Goal: Obtain resource: Download file/media

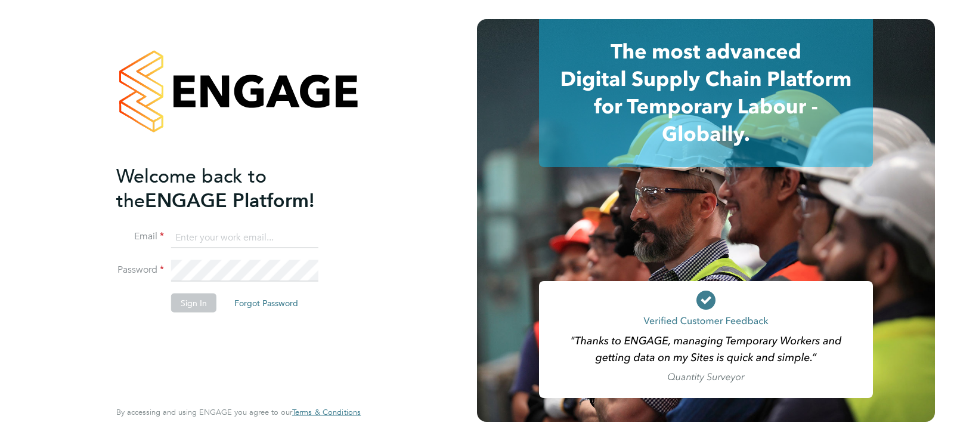
click at [228, 237] on input at bounding box center [244, 237] width 147 height 21
paste input "payroll.downloadqueries@hays.com"
type input "payroll.downloadqueries@hays.com"
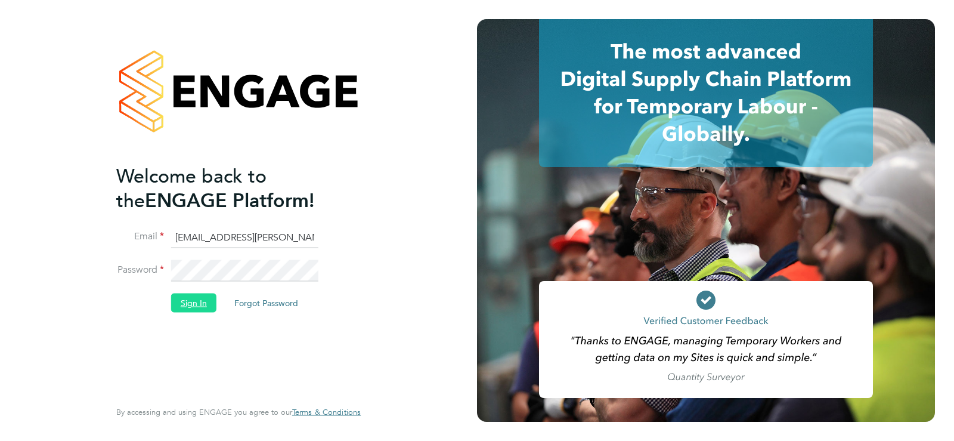
click at [207, 302] on button "Sign In" at bounding box center [193, 302] width 45 height 19
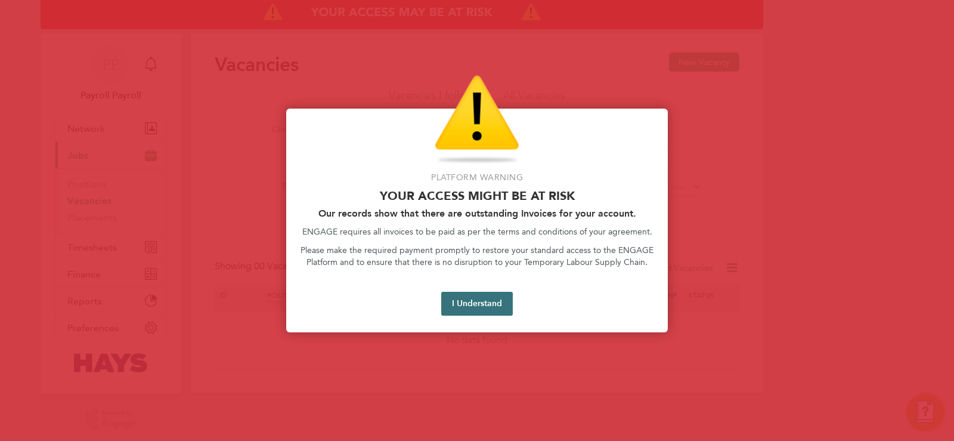
click at [471, 309] on button "I Understand" at bounding box center [477, 304] width 72 height 24
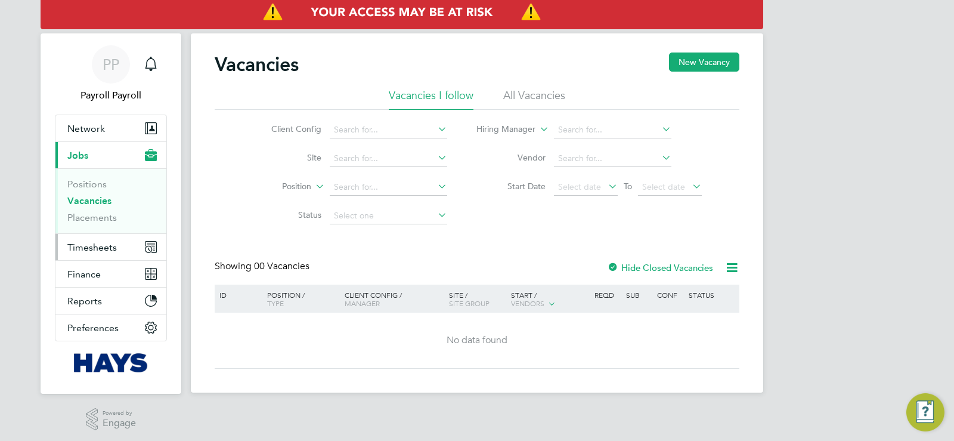
click at [84, 250] on span "Timesheets" at bounding box center [92, 247] width 50 height 11
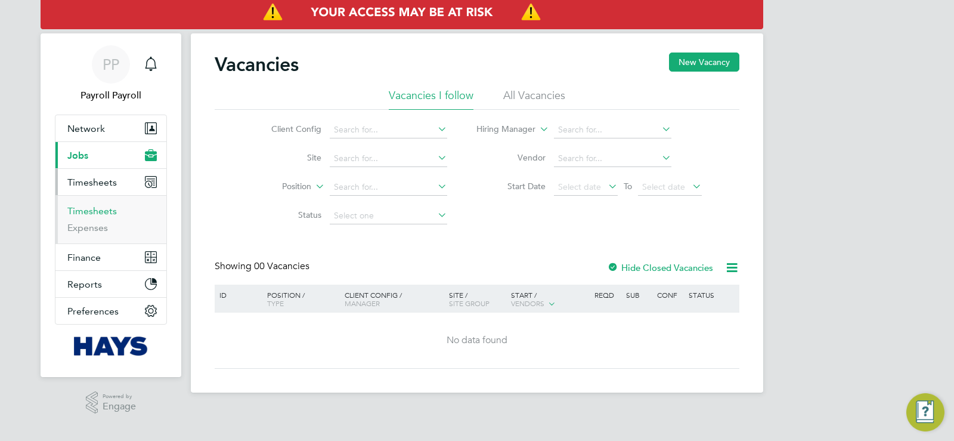
click at [93, 213] on link "Timesheets" at bounding box center [92, 210] width 50 height 11
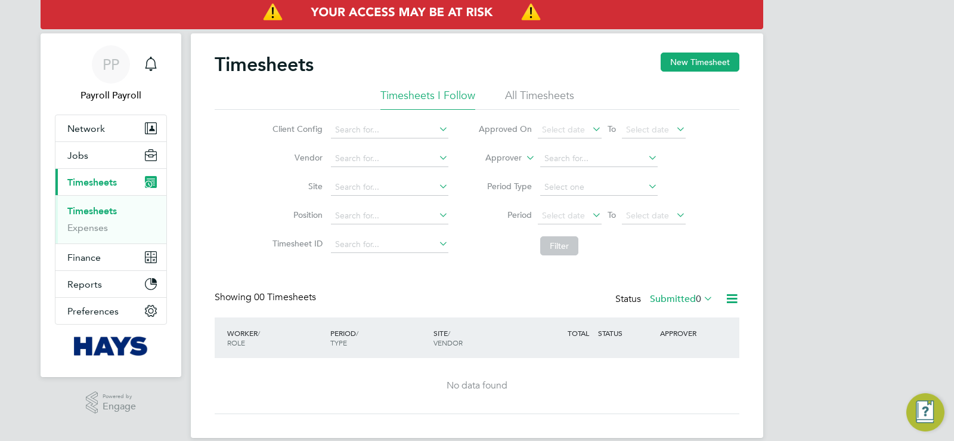
click at [525, 95] on li "All Timesheets" at bounding box center [539, 98] width 69 height 21
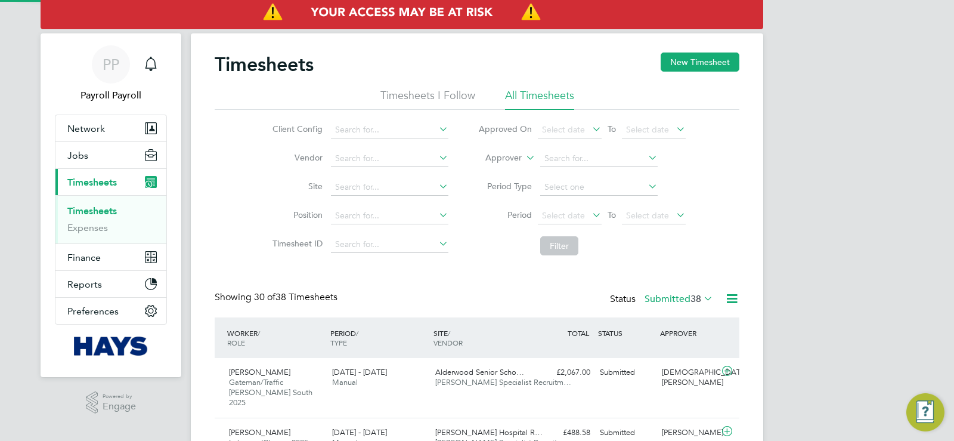
click at [510, 155] on label "Approver" at bounding box center [495, 158] width 54 height 12
click at [499, 169] on li "Worker" at bounding box center [492, 172] width 59 height 16
click at [517, 160] on label "Worker" at bounding box center [495, 158] width 54 height 12
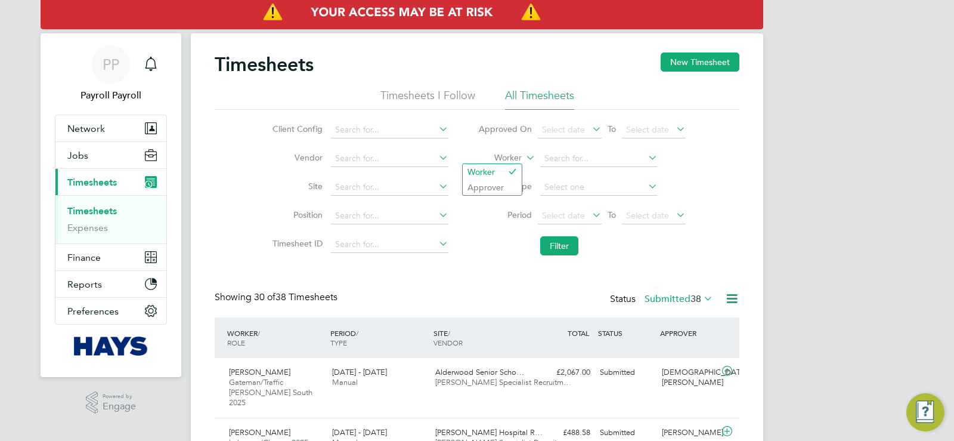
click at [542, 154] on input at bounding box center [598, 158] width 117 height 17
paste input "Belecciu"
click at [613, 175] on b "Belecciu" at bounding box center [629, 175] width 33 height 10
type input "Ionel Belecciu"
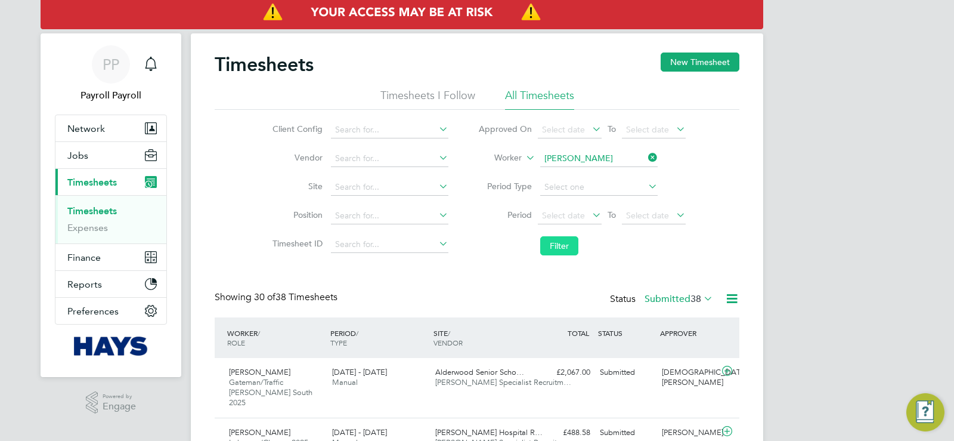
click at [564, 241] on button "Filter" at bounding box center [559, 245] width 38 height 19
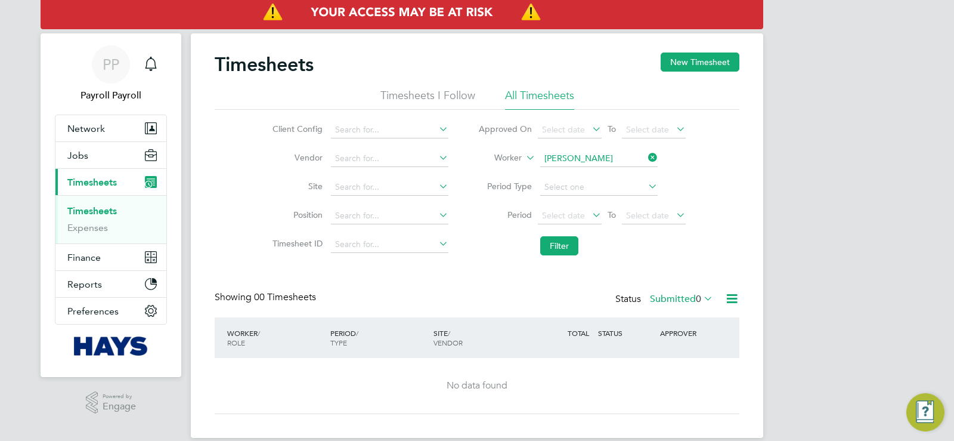
click at [662, 300] on label "Submitted 0" at bounding box center [681, 299] width 63 height 12
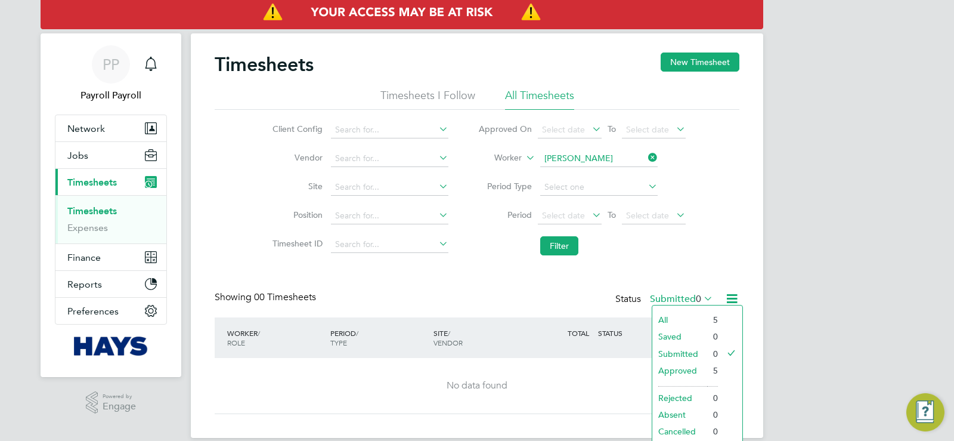
click at [669, 321] on li "All" at bounding box center [679, 319] width 55 height 17
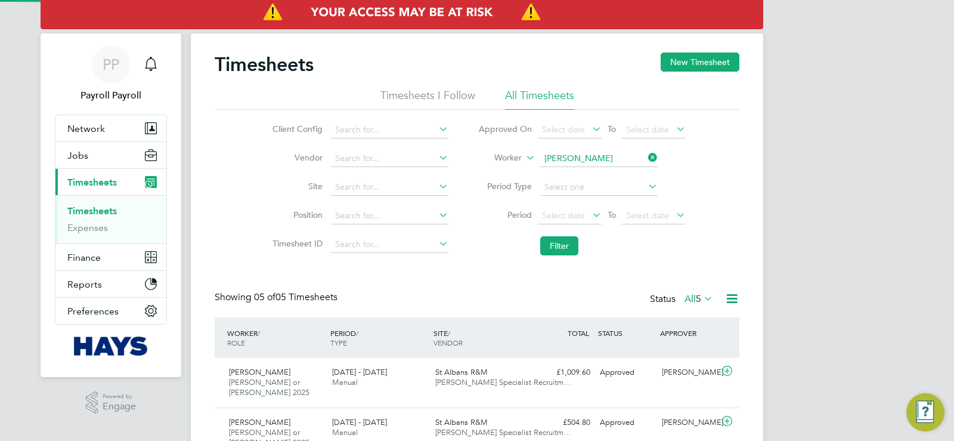
scroll to position [30, 104]
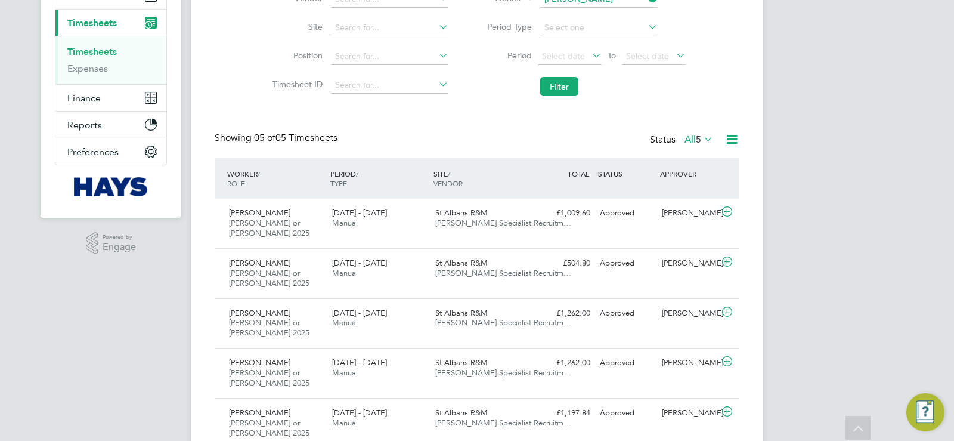
click at [97, 354] on div "PP Payroll Payroll Notifications Applications: Network Team Members Businesses …" at bounding box center [477, 166] width 954 height 651
click at [378, 215] on span "23 - 29 Aug 2025" at bounding box center [359, 213] width 55 height 10
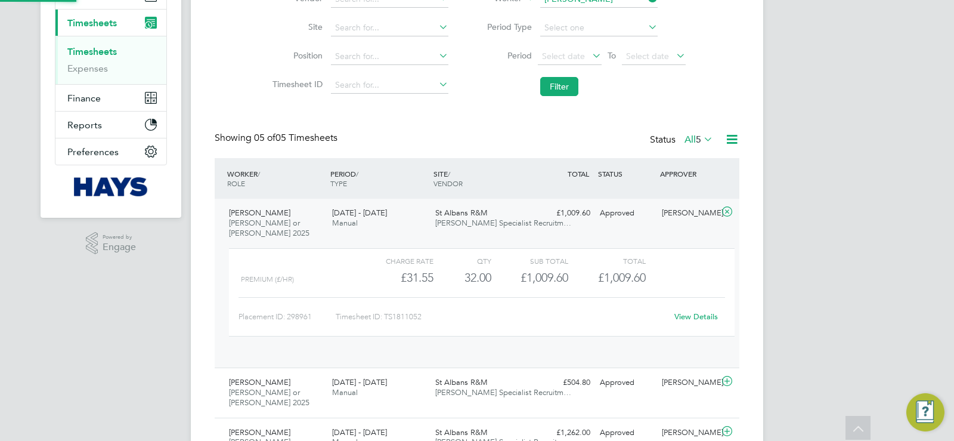
scroll to position [20, 116]
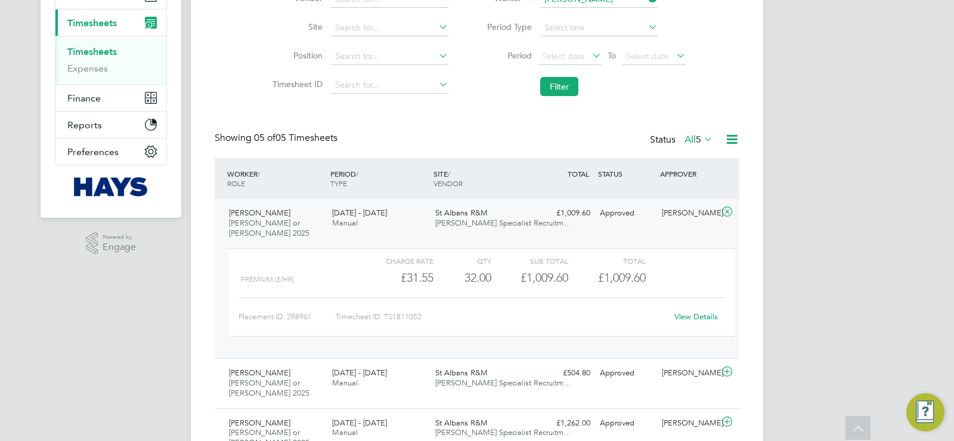
click at [691, 307] on div "View Details" at bounding box center [696, 316] width 58 height 19
click at [691, 311] on link "View Details" at bounding box center [697, 316] width 44 height 10
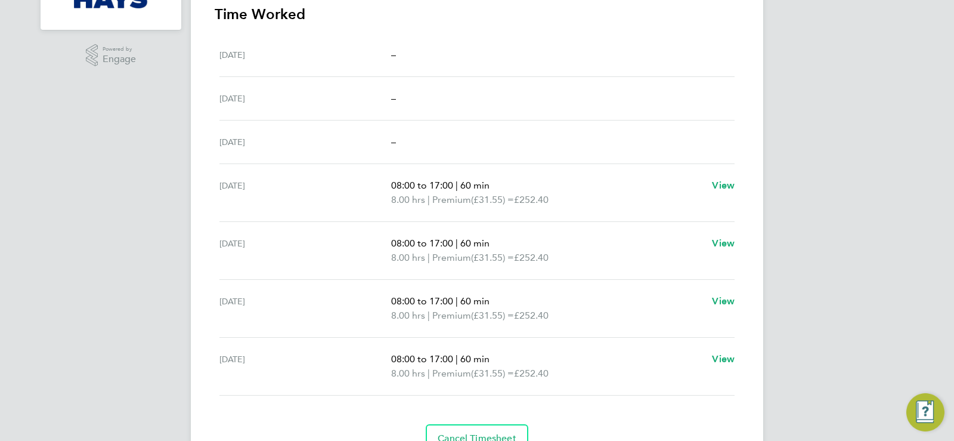
scroll to position [109, 0]
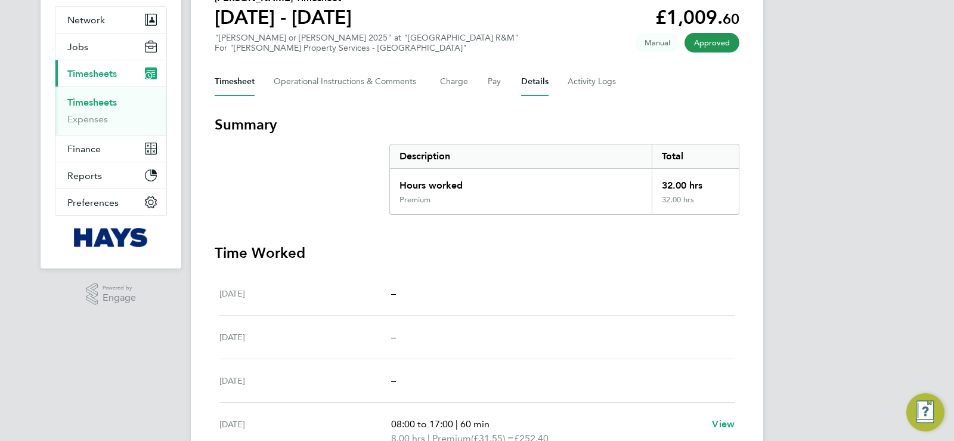
click at [537, 82] on button "Details" at bounding box center [534, 81] width 27 height 29
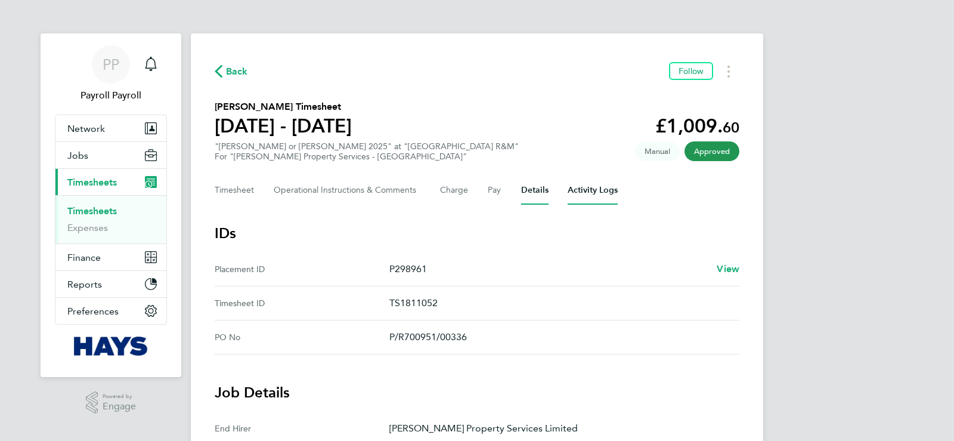
click at [582, 190] on Logs-tab "Activity Logs" at bounding box center [593, 190] width 50 height 29
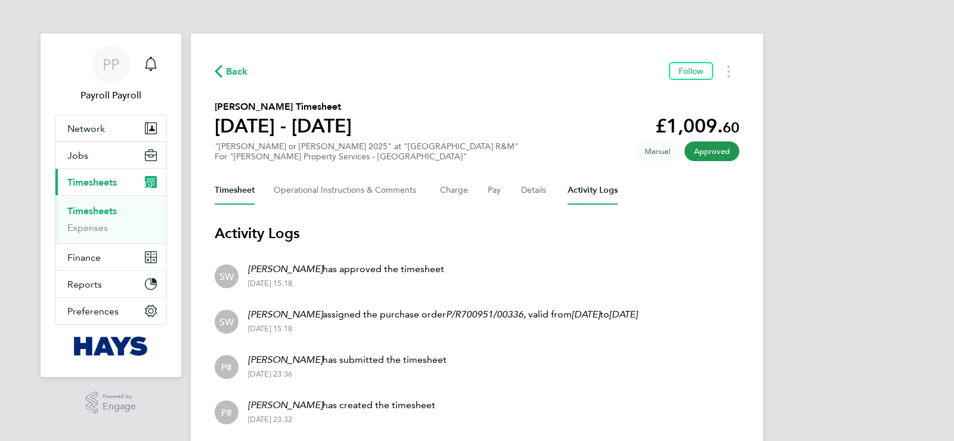
click at [242, 195] on button "Timesheet" at bounding box center [235, 190] width 40 height 29
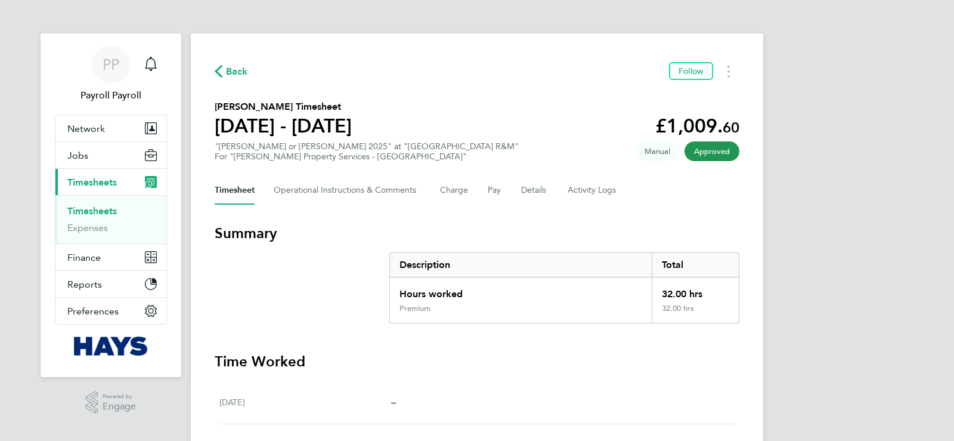
scroll to position [298, 0]
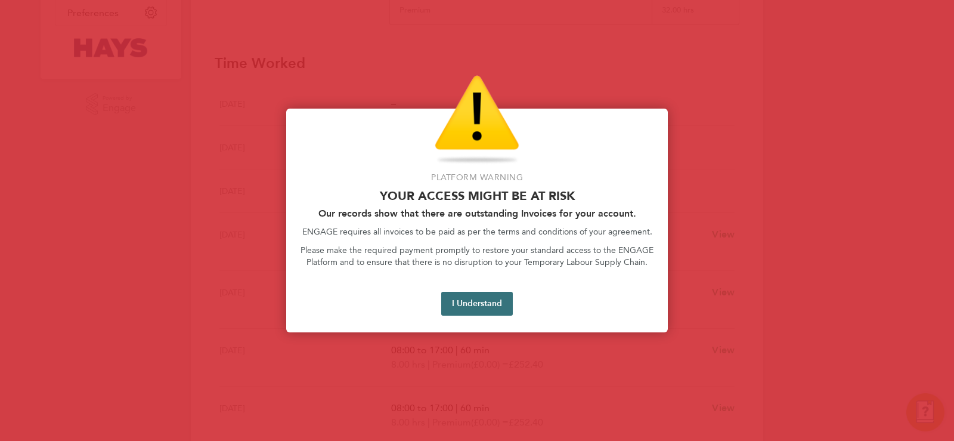
click at [474, 302] on button "I Understand" at bounding box center [477, 304] width 72 height 24
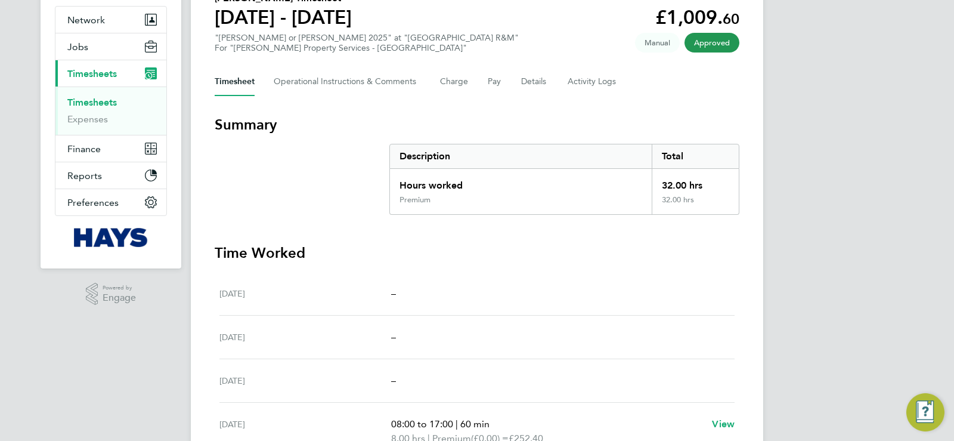
scroll to position [0, 0]
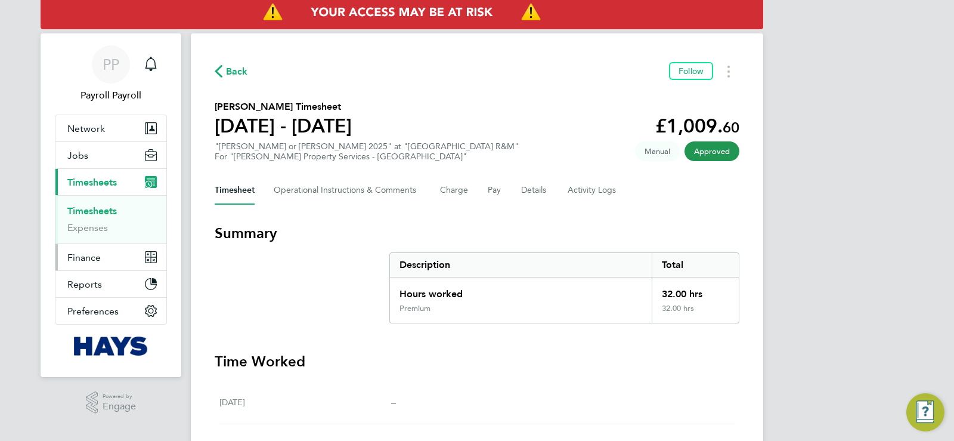
click at [72, 258] on span "Finance" at bounding box center [83, 257] width 33 height 11
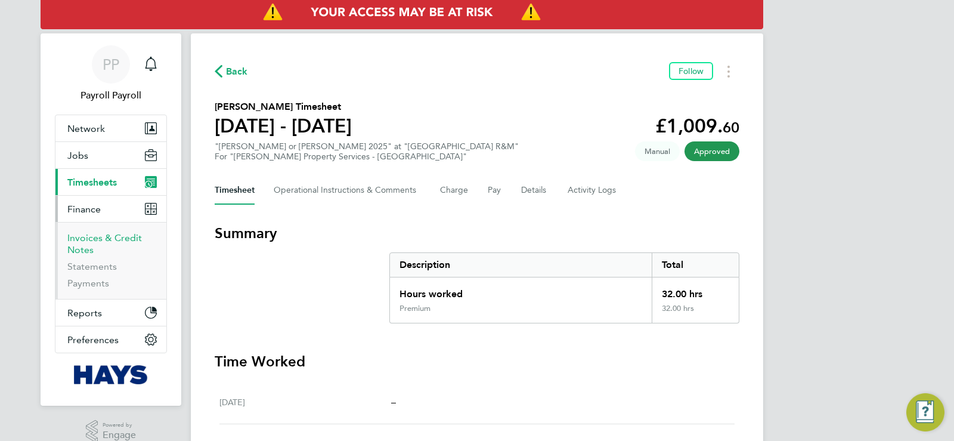
click at [89, 240] on link "Invoices & Credit Notes" at bounding box center [104, 243] width 75 height 23
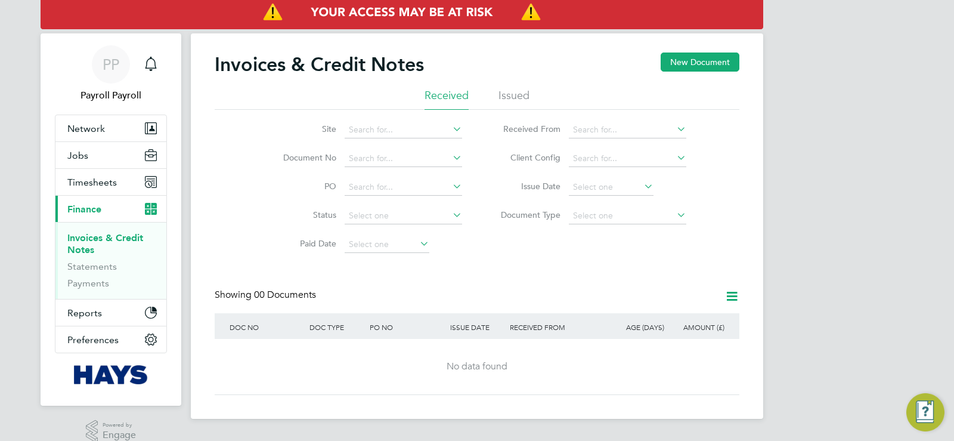
click at [519, 97] on li "Issued" at bounding box center [514, 98] width 31 height 21
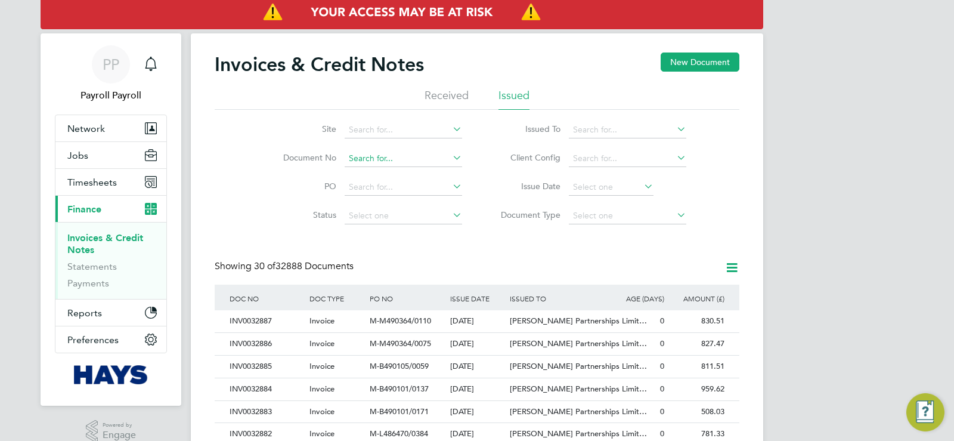
click at [386, 156] on input at bounding box center [403, 158] width 117 height 17
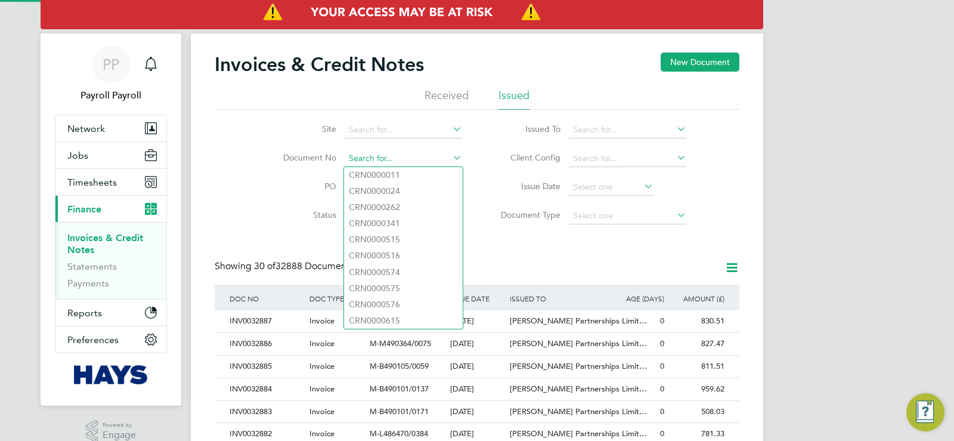
paste input "INV0032171"
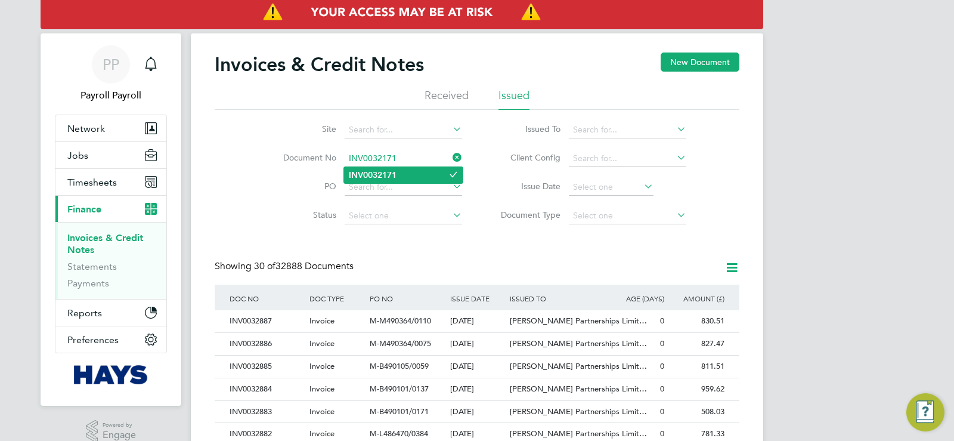
type input "INV0032171"
click at [379, 172] on b "INV0032171" at bounding box center [373, 175] width 48 height 10
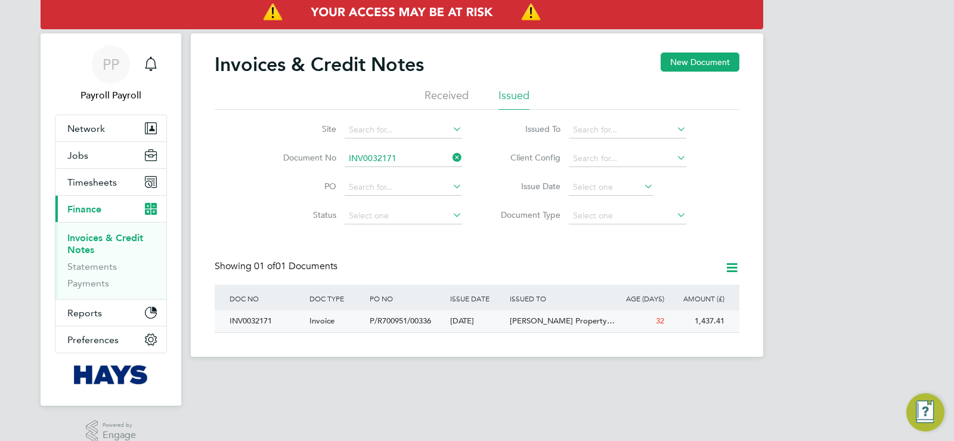
click at [591, 323] on span "Morgan Sindall Property…" at bounding box center [562, 321] width 105 height 10
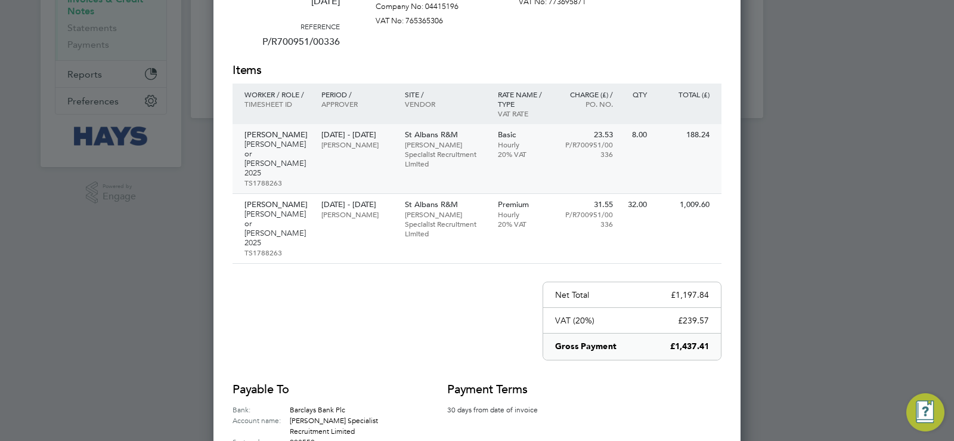
click at [364, 130] on p "21 Jul - 25 Jul 2025" at bounding box center [356, 135] width 71 height 10
click at [354, 209] on p "Steven Watson" at bounding box center [356, 214] width 71 height 10
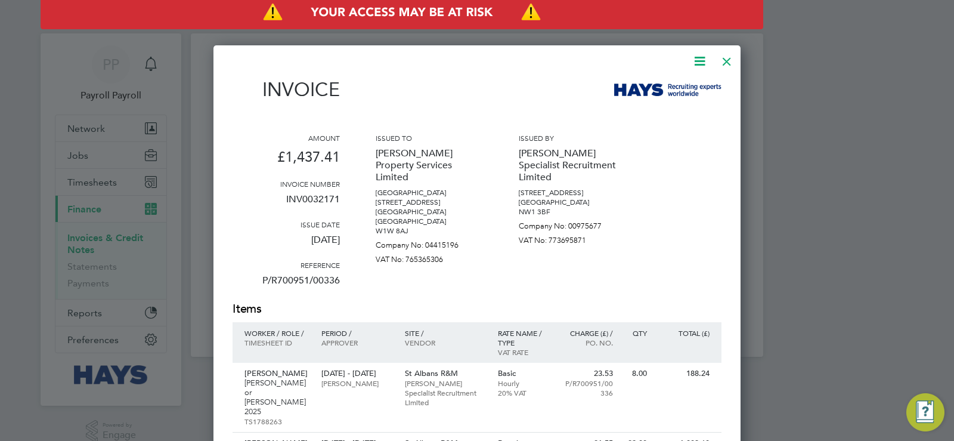
click at [703, 61] on icon at bounding box center [699, 61] width 15 height 15
click at [651, 245] on div "Amount £1,437.41 Invoice number INV0032171 Issue date 01 Aug 2025 Reference P/R…" at bounding box center [477, 217] width 489 height 168
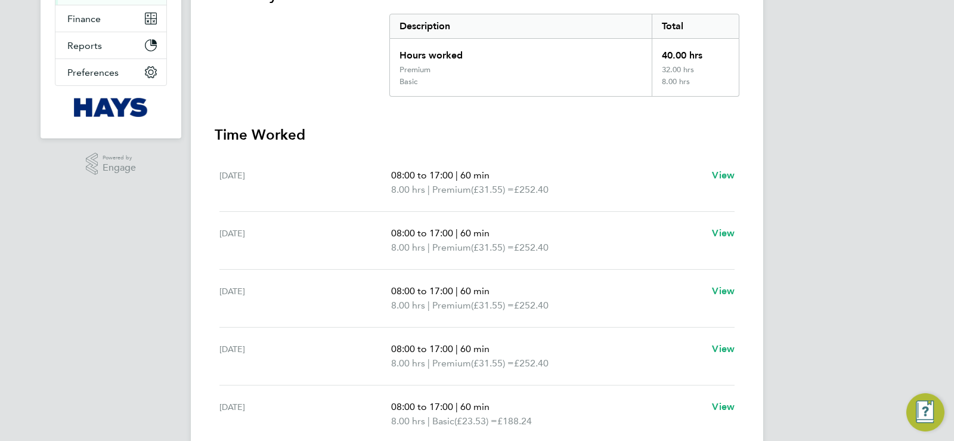
scroll to position [346, 0]
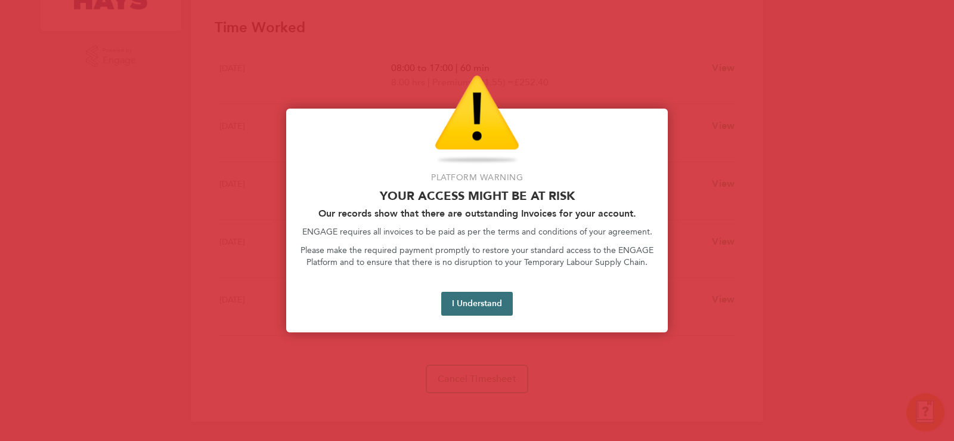
click at [444, 301] on button "I Understand" at bounding box center [477, 304] width 72 height 24
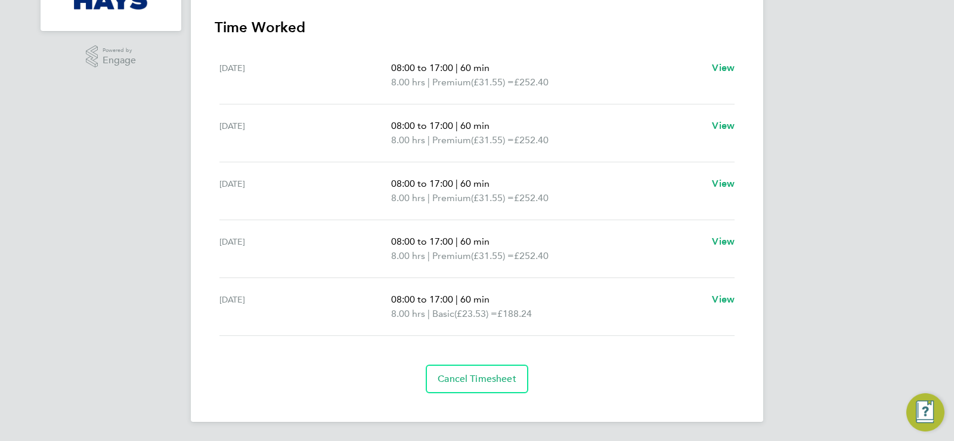
click at [81, 235] on div "PP Payroll Payroll Notifications Applications: Network Team Members Businesses …" at bounding box center [477, 47] width 954 height 787
click at [881, 276] on div "PP Payroll Payroll Notifications Applications: Network Team Members Businesses …" at bounding box center [477, 47] width 954 height 787
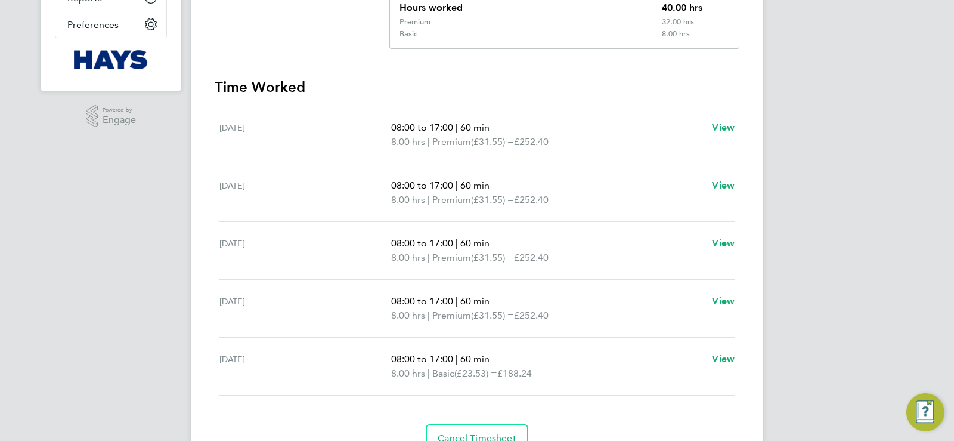
scroll to position [0, 0]
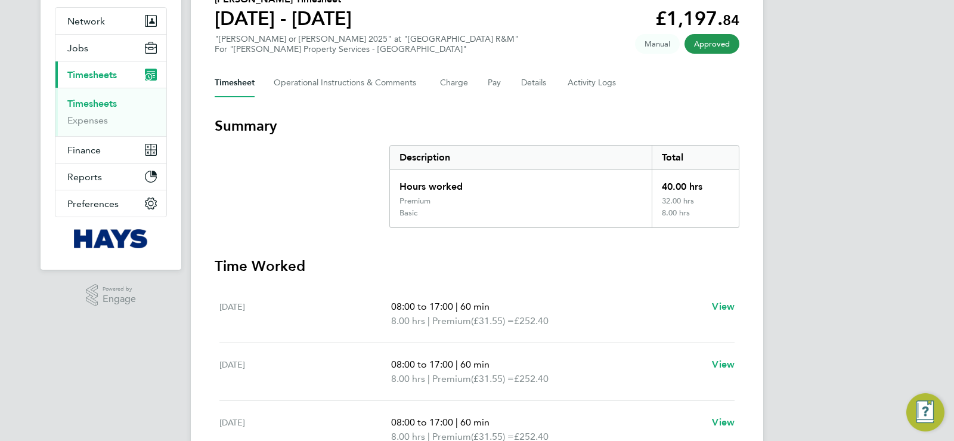
scroll to position [346, 0]
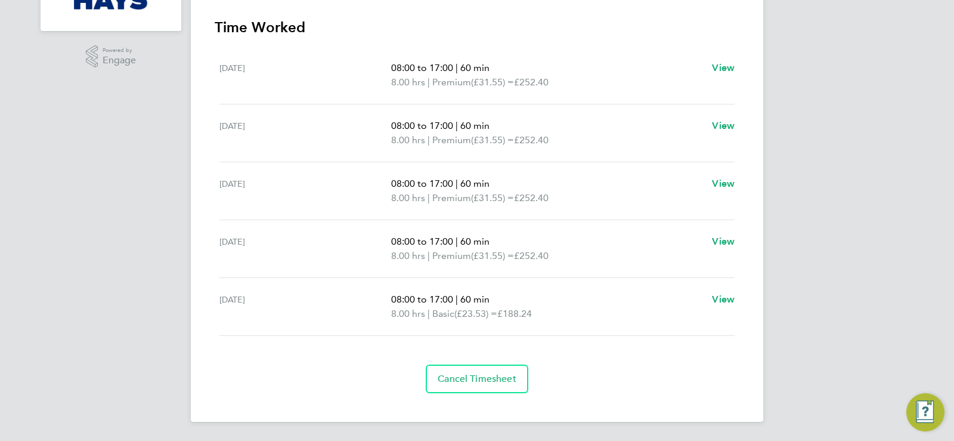
click at [890, 201] on div "PP Payroll Payroll Notifications Applications: Network Team Members Businesses …" at bounding box center [477, 47] width 954 height 787
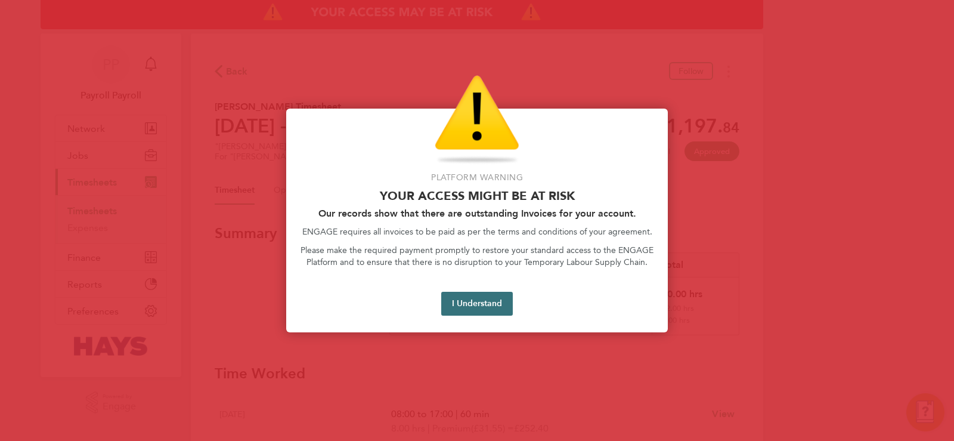
click at [487, 305] on button "I Understand" at bounding box center [477, 304] width 72 height 24
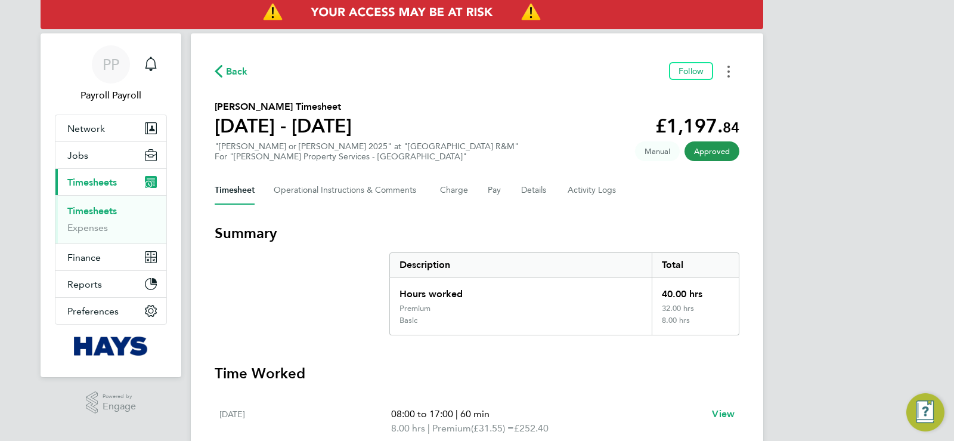
click at [731, 68] on button "Timesheets Menu" at bounding box center [728, 71] width 21 height 18
click at [648, 100] on link "Download timesheet" at bounding box center [667, 98] width 143 height 24
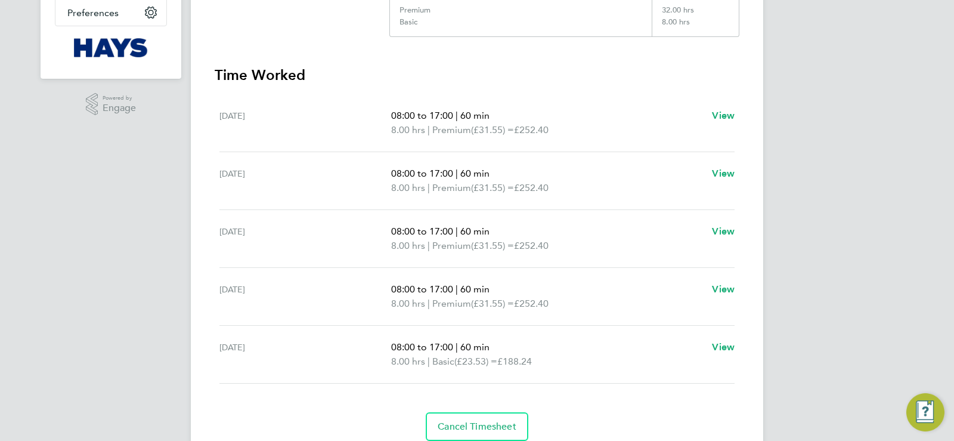
scroll to position [346, 0]
